Goal: Information Seeking & Learning: Compare options

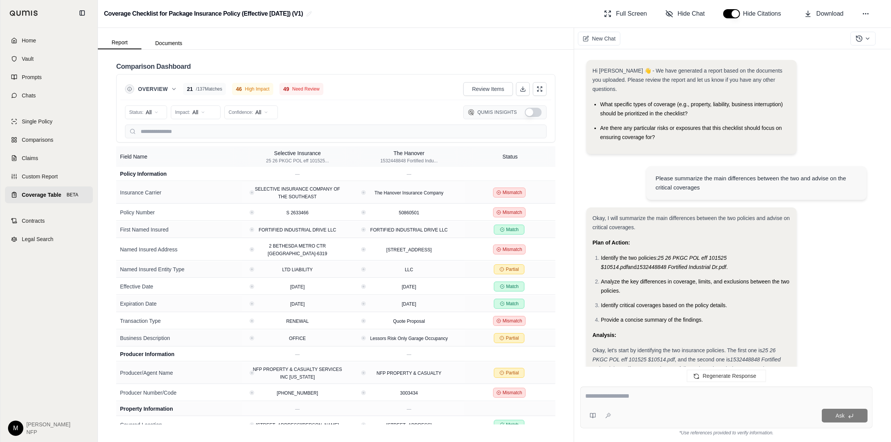
scroll to position [1007, 0]
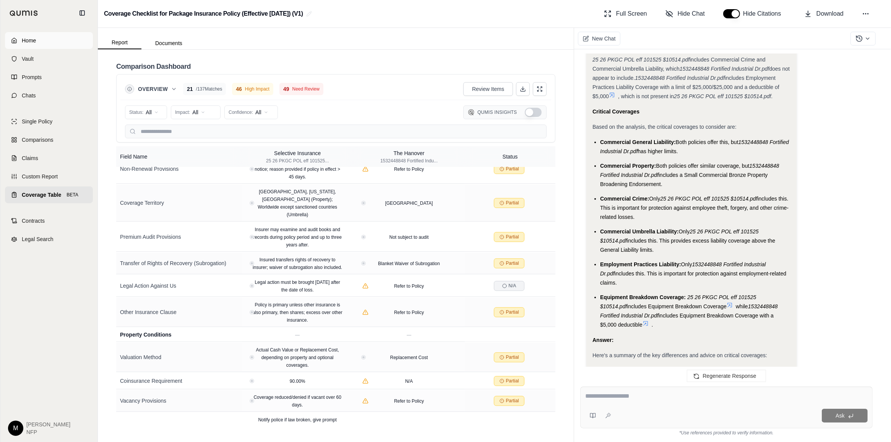
click at [34, 37] on span "Home" at bounding box center [29, 41] width 14 height 8
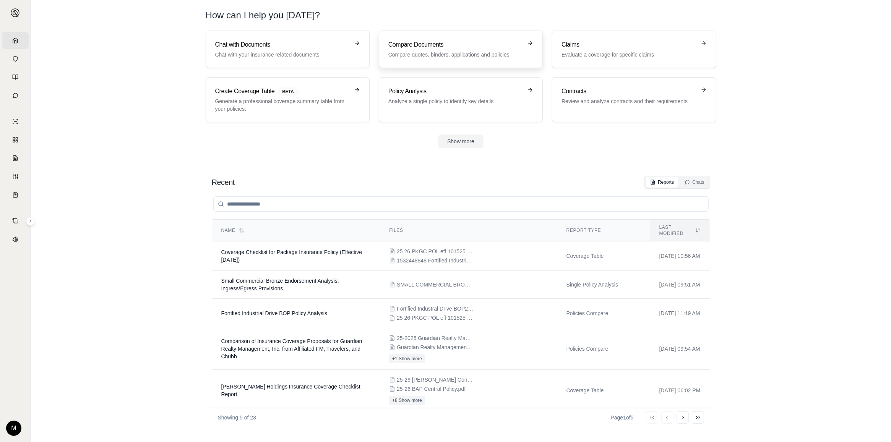
click at [457, 47] on h3 "Compare Documents" at bounding box center [455, 44] width 134 height 9
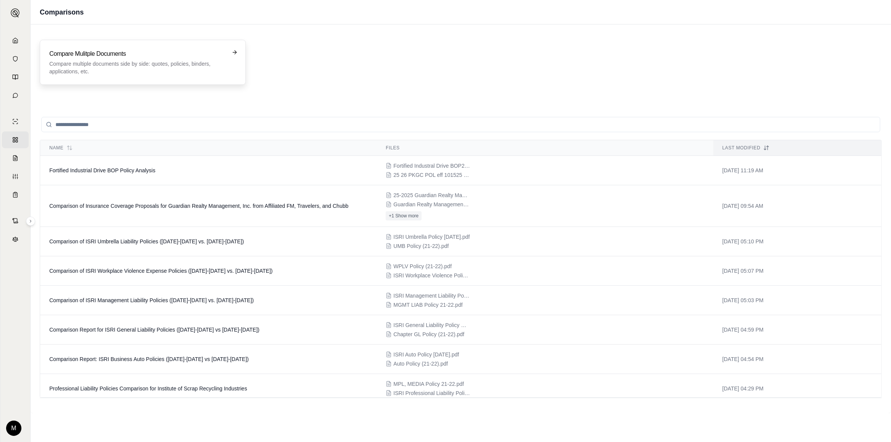
click at [144, 64] on p "Compare multiple documents side by side: quotes, policies, binders, application…" at bounding box center [137, 67] width 176 height 15
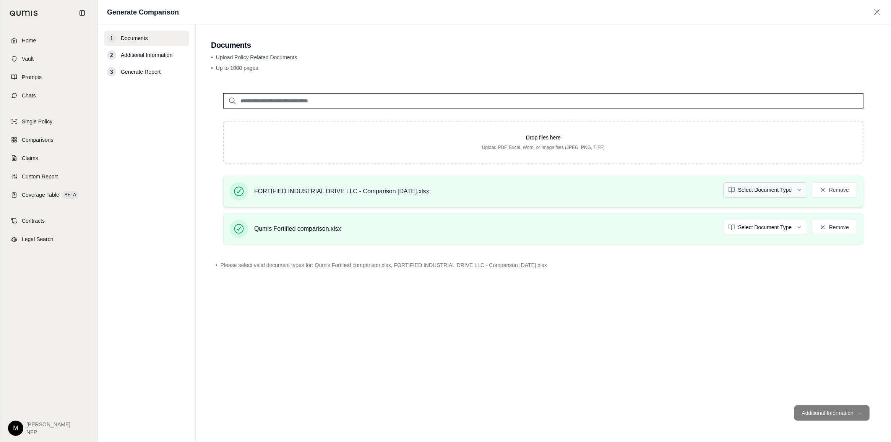
click at [747, 189] on html "Home Vault Prompts Chats Single Policy Comparisons Claims Custom Report Coverag…" at bounding box center [445, 221] width 891 height 442
click at [788, 227] on html "Home Vault Prompts Chats Single Policy Comparisons Claims Custom Report Coverag…" at bounding box center [445, 221] width 891 height 442
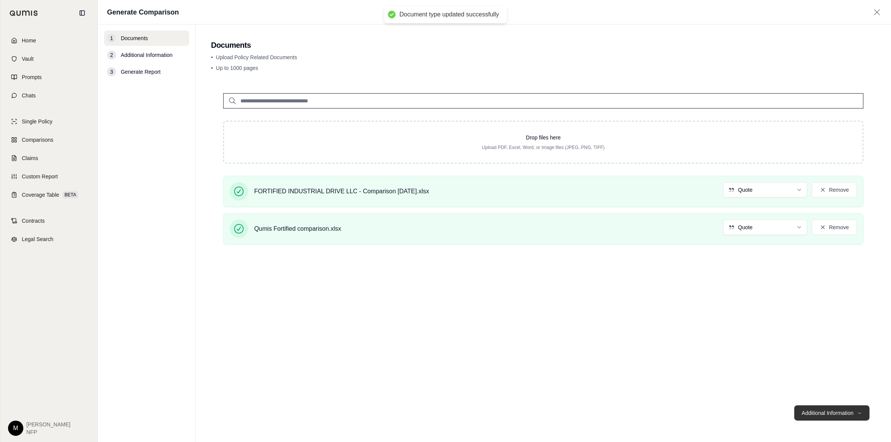
click at [830, 411] on button "Additional Information →" at bounding box center [831, 412] width 75 height 15
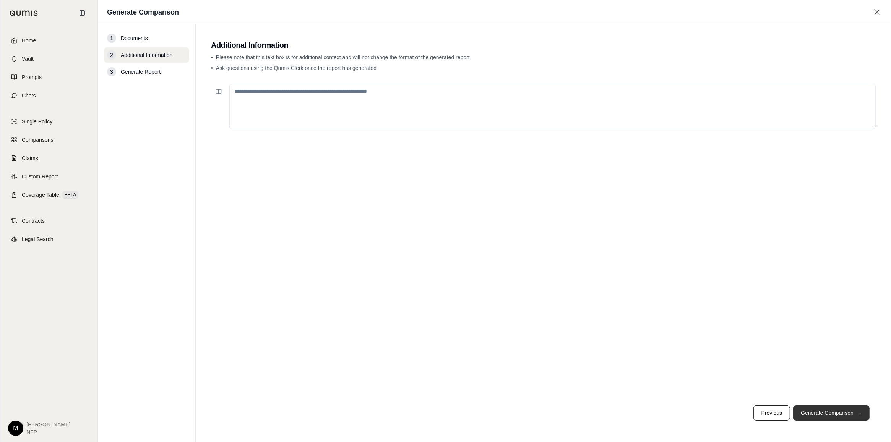
click at [822, 415] on button "Generate Comparison →" at bounding box center [831, 412] width 76 height 15
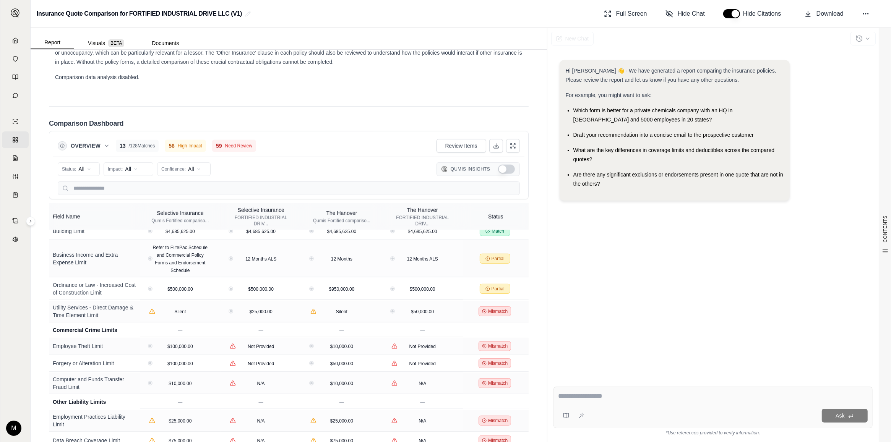
scroll to position [543, 0]
